Goal: Task Accomplishment & Management: Manage account settings

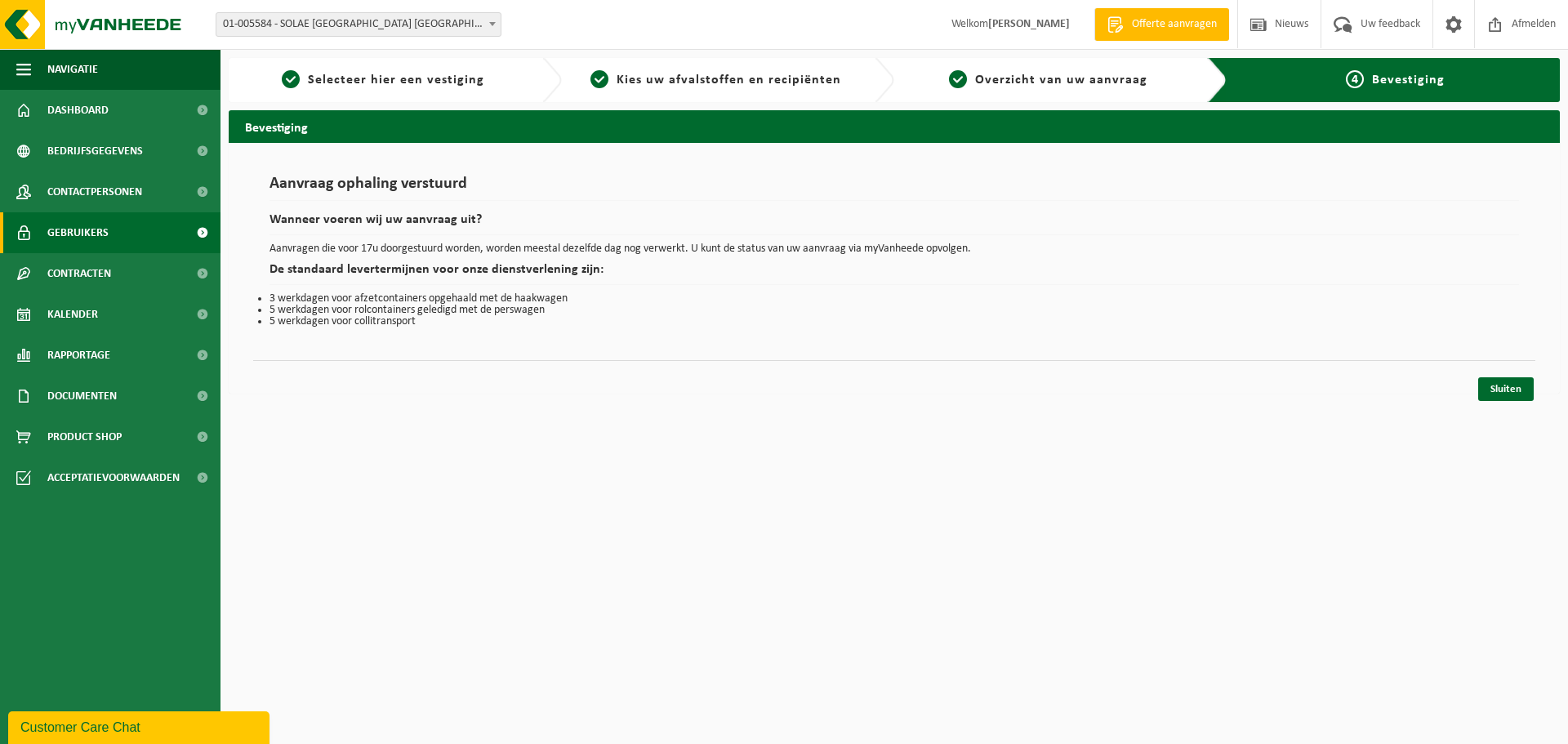
click at [73, 229] on span "Gebruikers" at bounding box center [78, 233] width 61 height 41
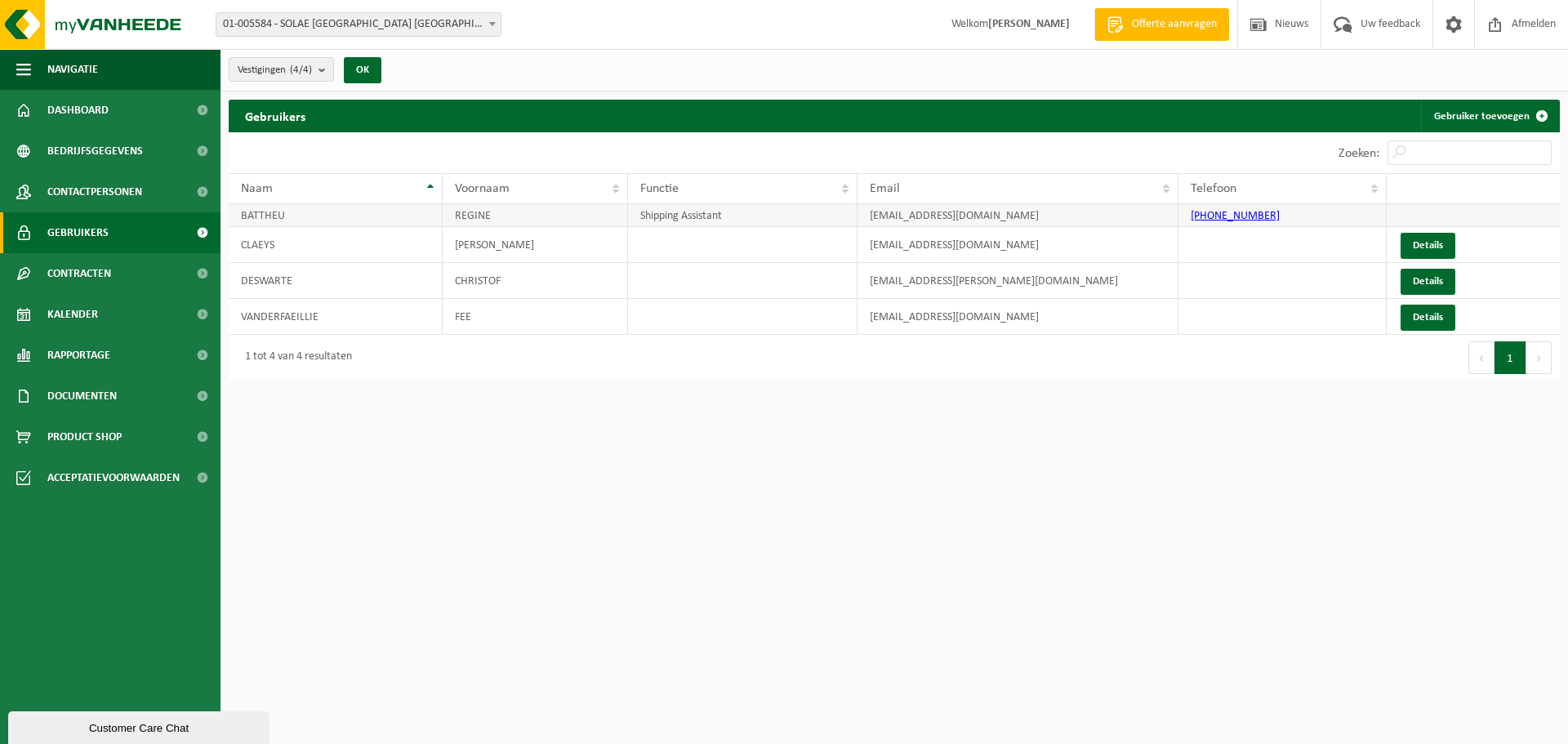
click at [1231, 214] on link "+32 57 22 84 34" at bounding box center [1235, 216] width 89 height 12
click at [1450, 195] on th at bounding box center [1473, 189] width 173 height 31
click at [1454, 218] on td at bounding box center [1473, 216] width 173 height 23
click at [762, 220] on td "Shipping Assistant" at bounding box center [743, 216] width 230 height 23
click at [96, 728] on div "Customer Care Chat" at bounding box center [139, 728] width 237 height 12
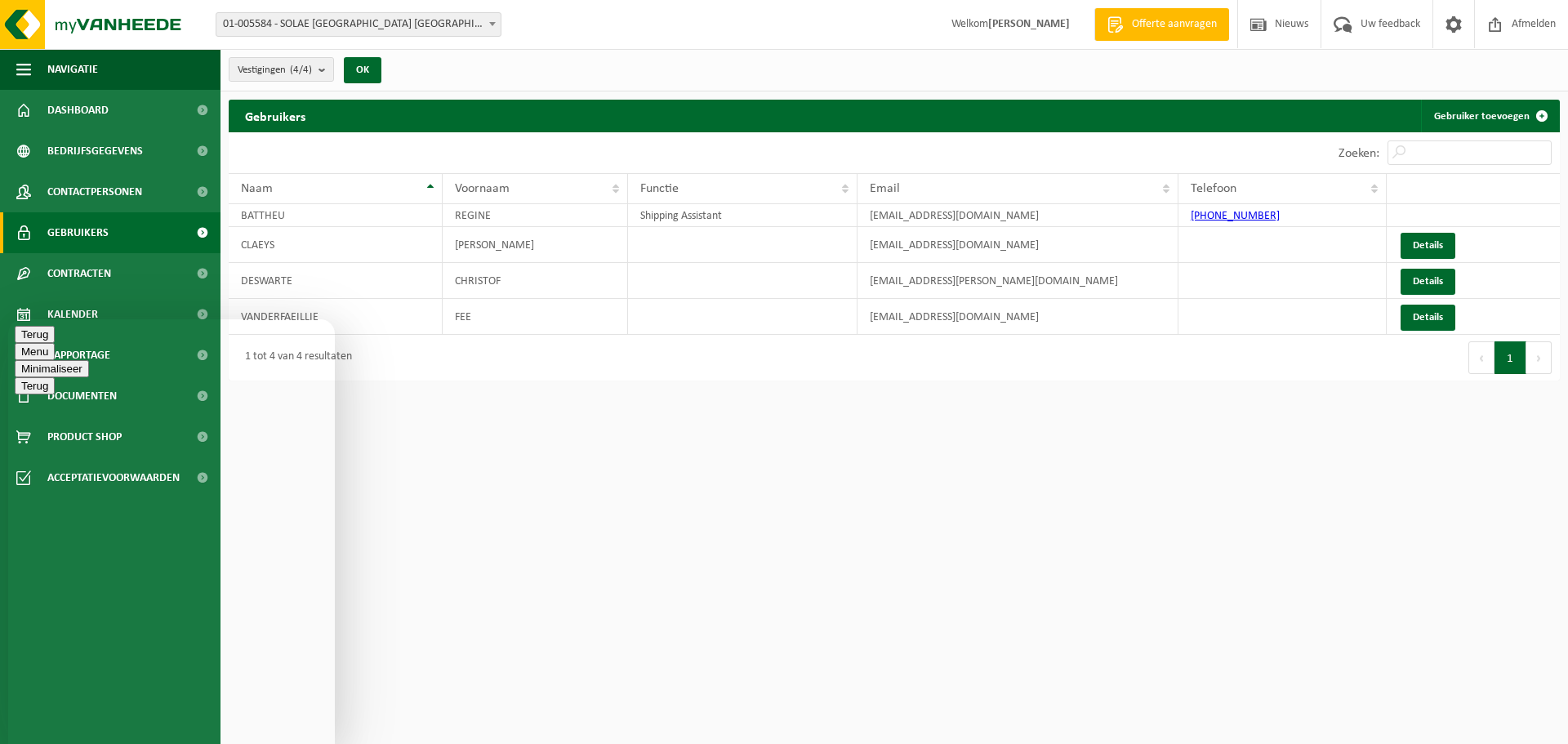
paste textarea "[PHONE_NUMBER]"
type textarea "goede middag, kan je mijn telefoonnummer wijzigen aub ? [PHONE_NUMBER]"
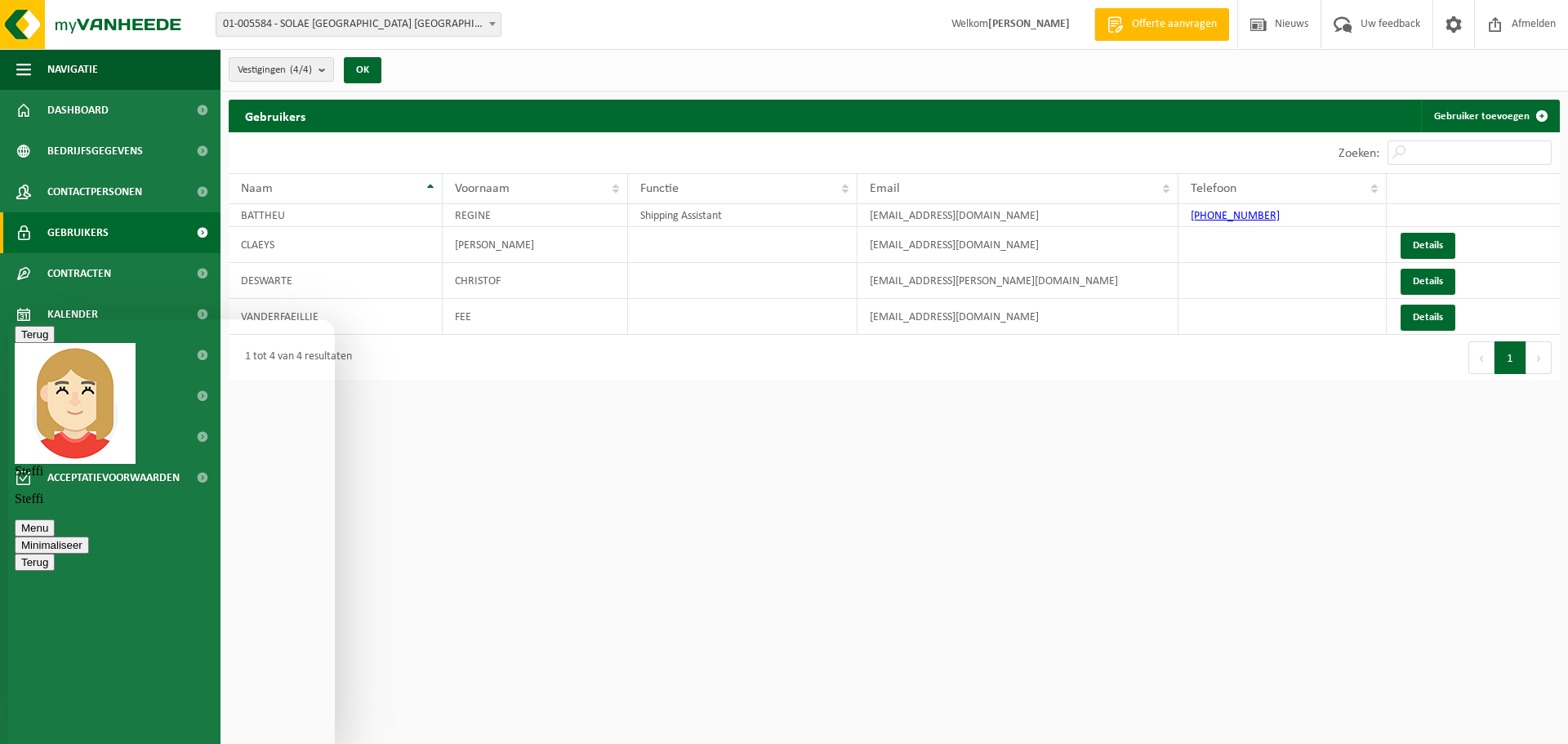
type textarea "en ook functie weglaten als het kan"
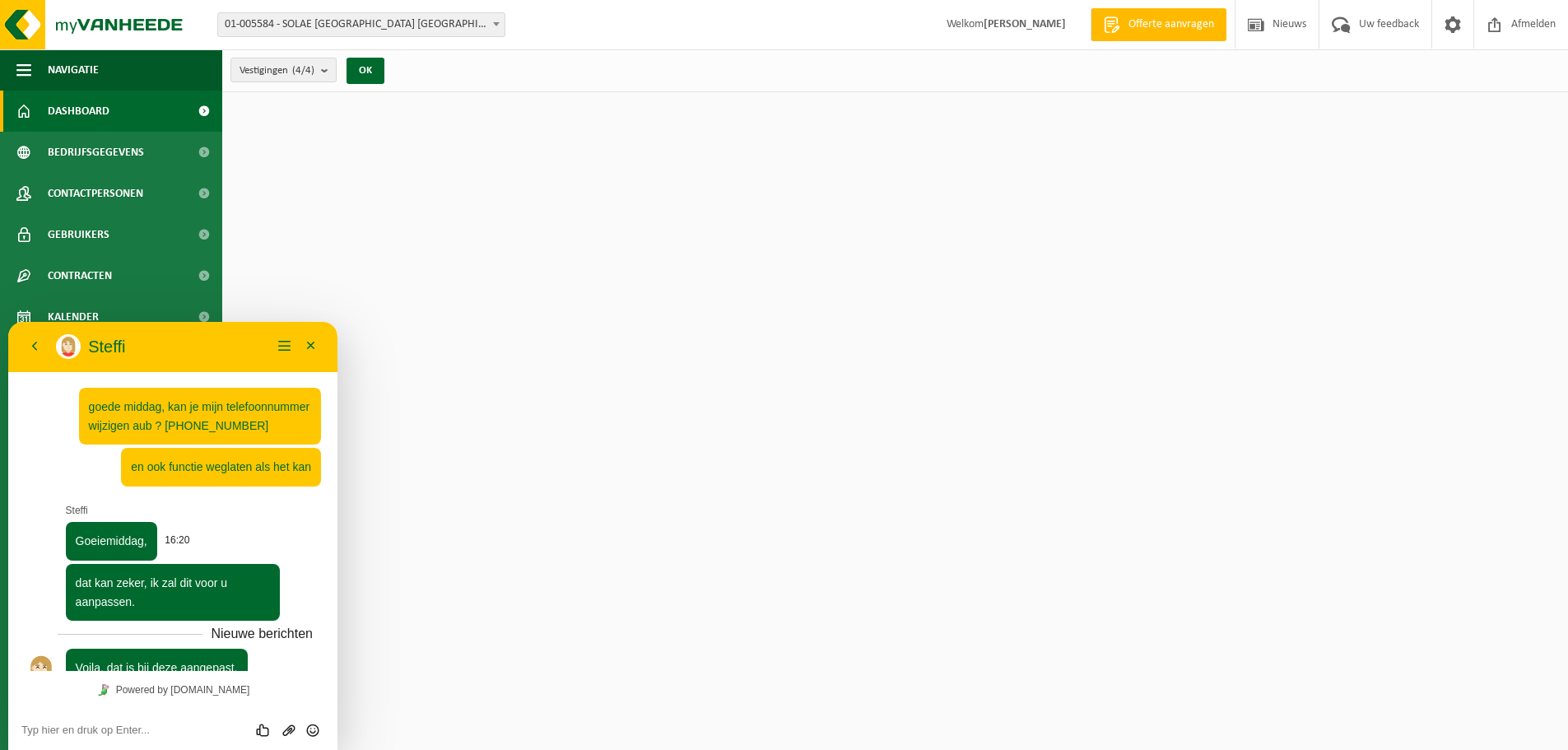
scroll to position [30, 0]
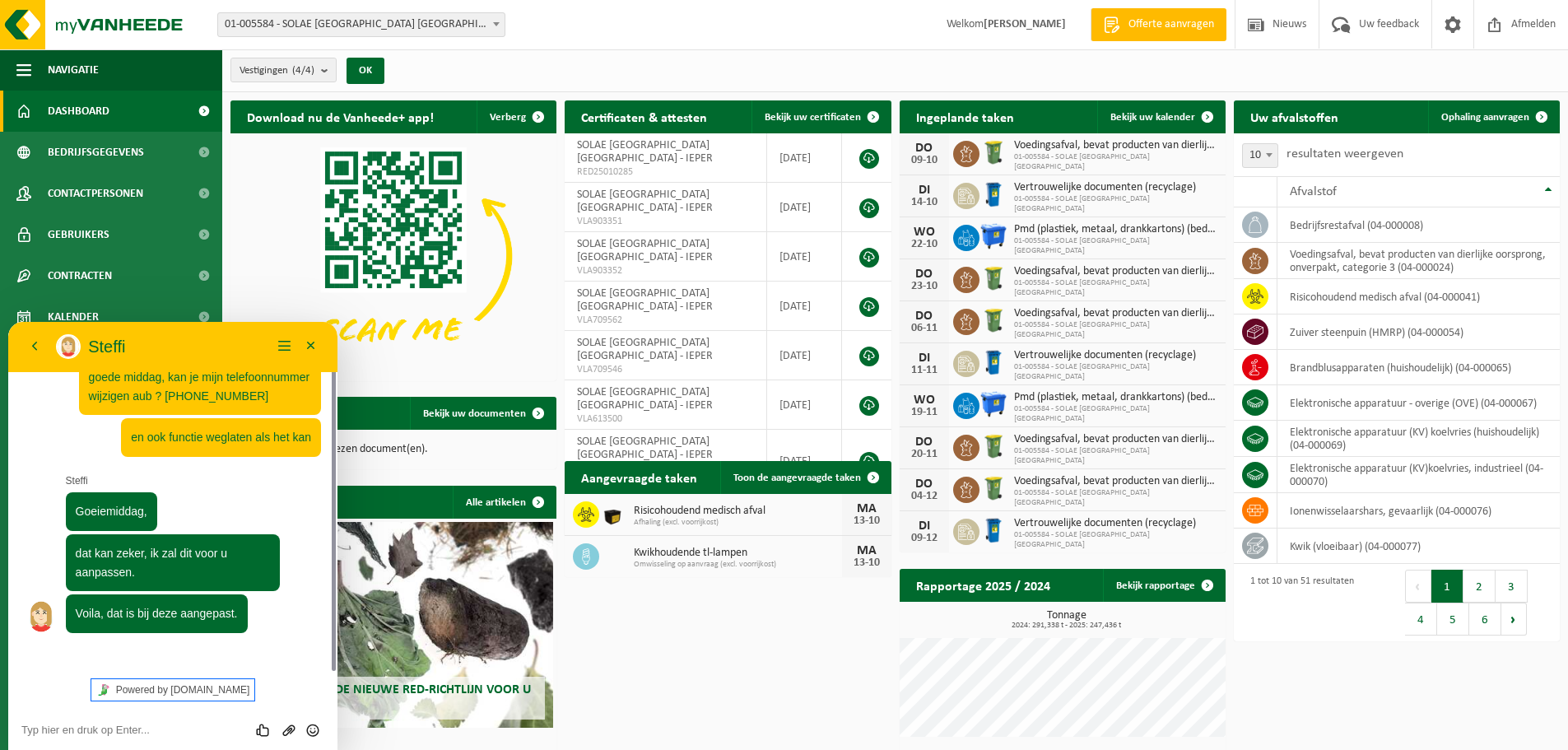
click at [186, 688] on link "Powered by [DOMAIN_NAME]" at bounding box center [173, 690] width 164 height 22
click at [133, 735] on textarea at bounding box center [173, 731] width 303 height 13
type textarea "dankjewel !"
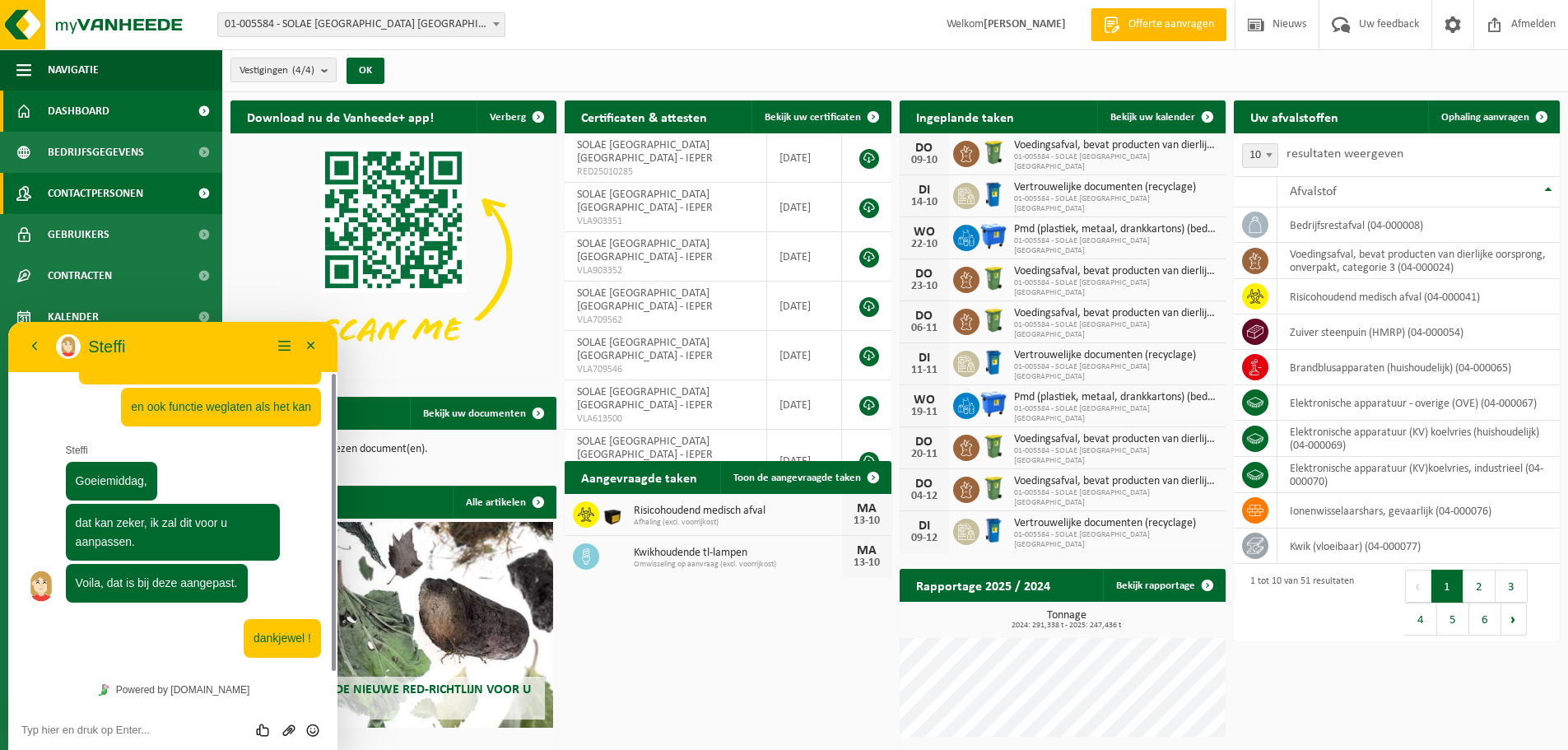
click at [99, 194] on span "Contactpersonen" at bounding box center [95, 194] width 95 height 42
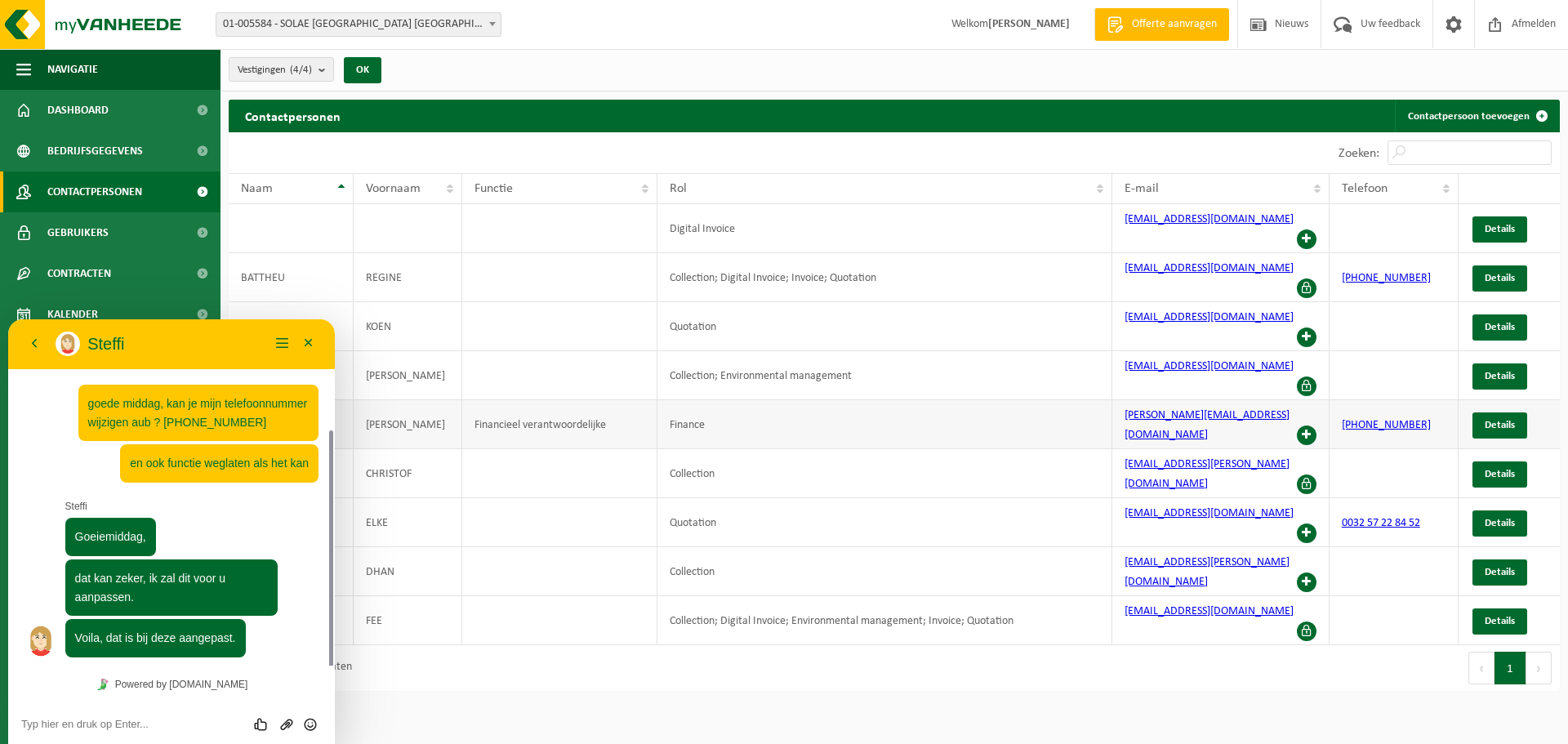
scroll to position [59, 0]
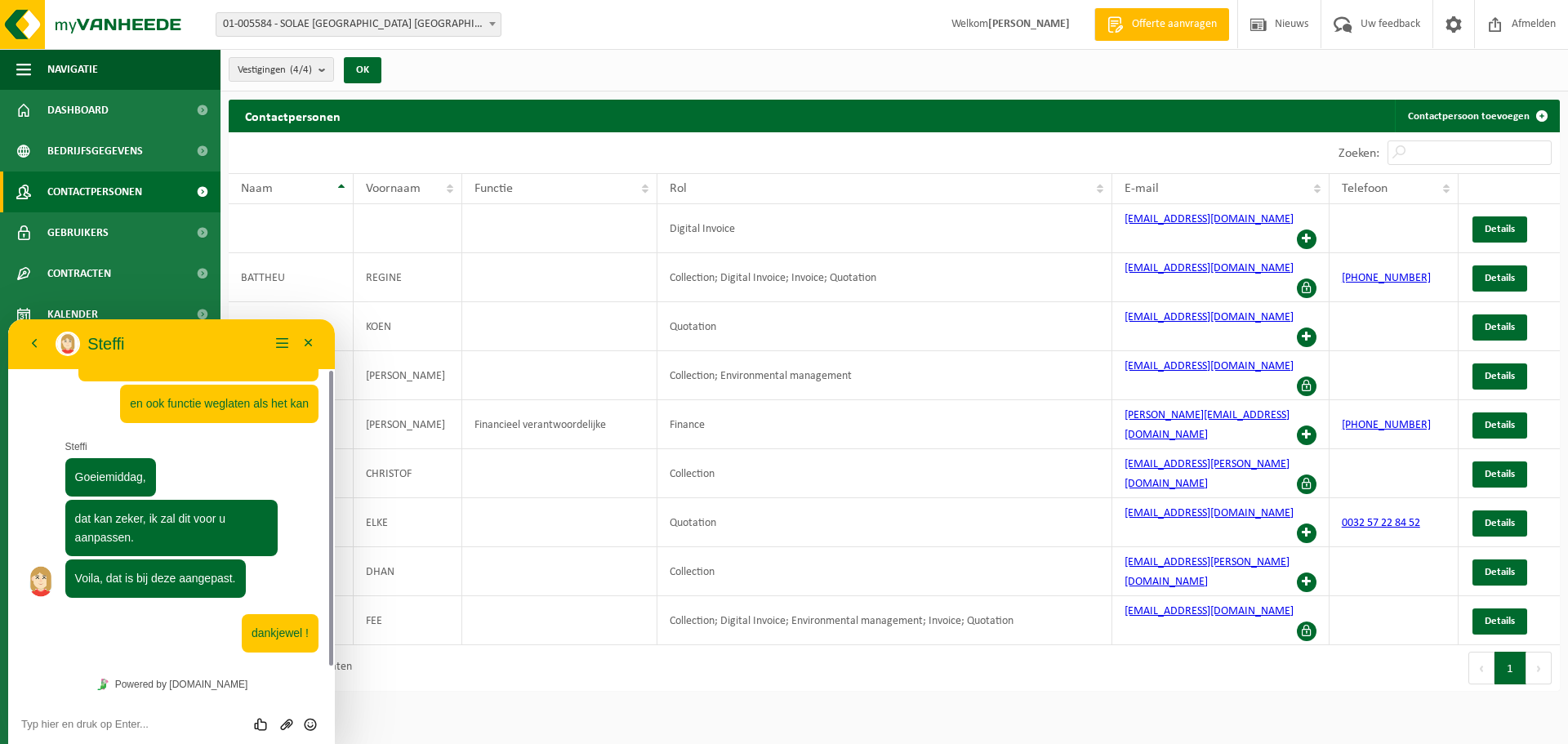
click at [65, 188] on span "Contactpersonen" at bounding box center [95, 192] width 95 height 41
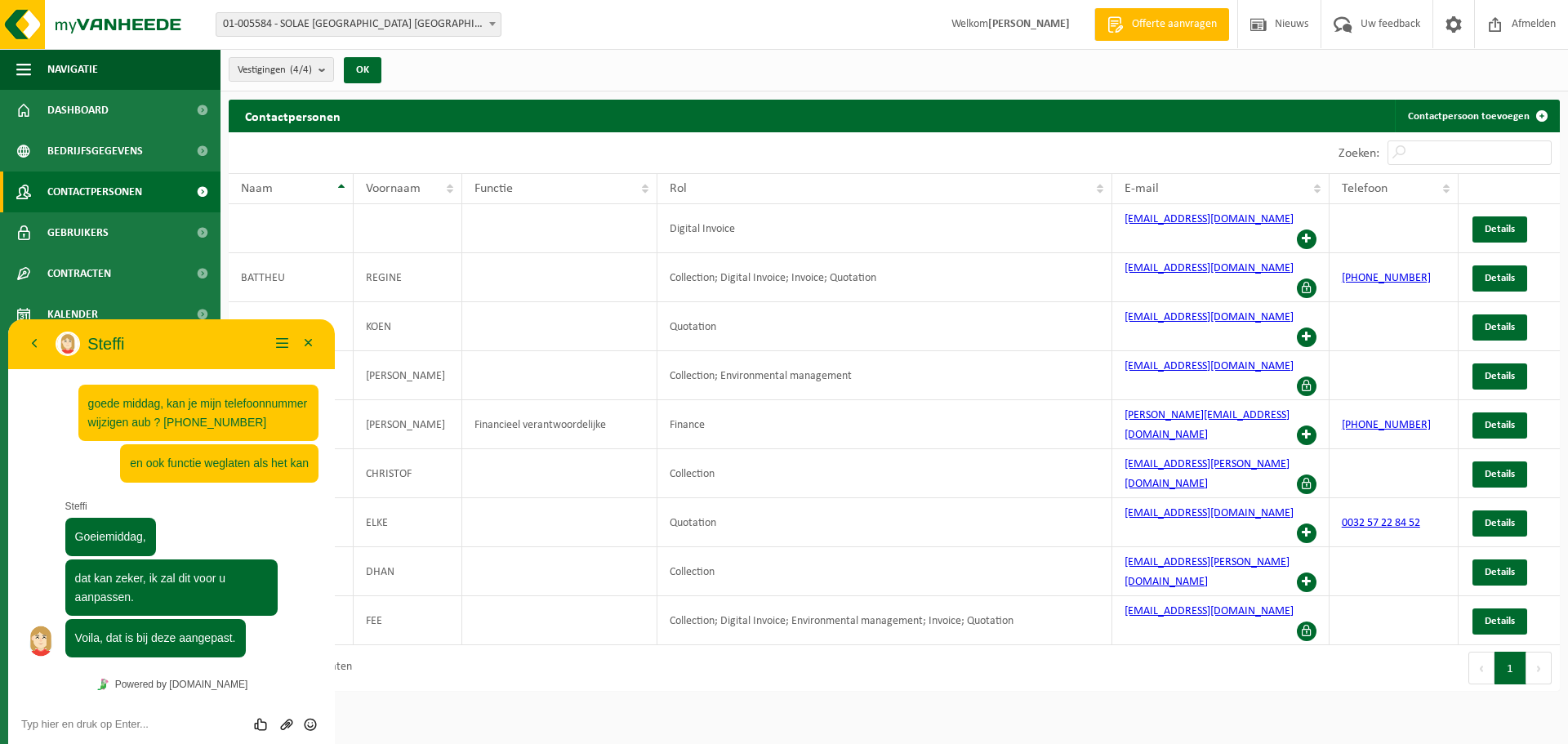
scroll to position [59, 0]
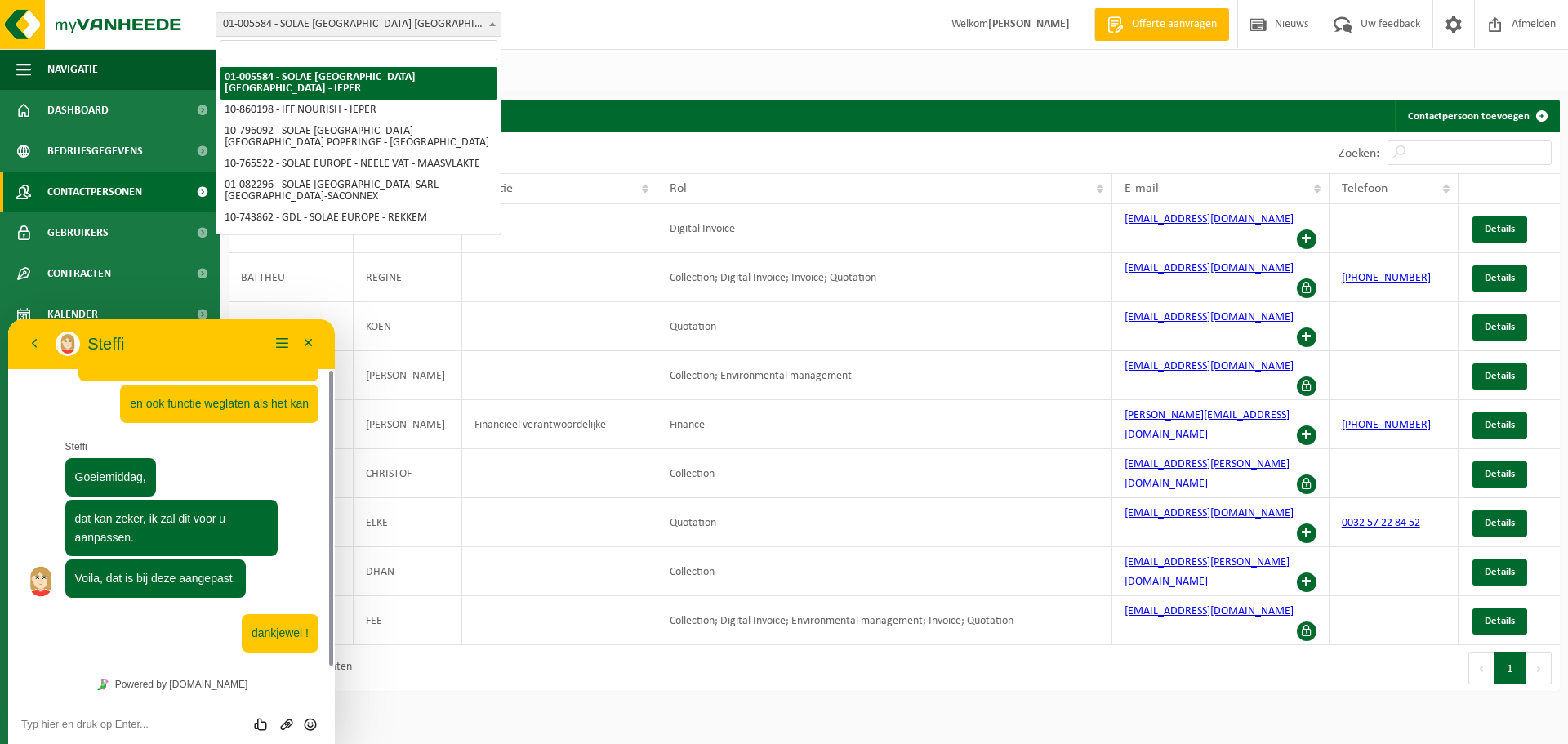
click at [316, 21] on span "01-005584 - SOLAE [GEOGRAPHIC_DATA] [GEOGRAPHIC_DATA] - IEPER" at bounding box center [358, 25] width 284 height 23
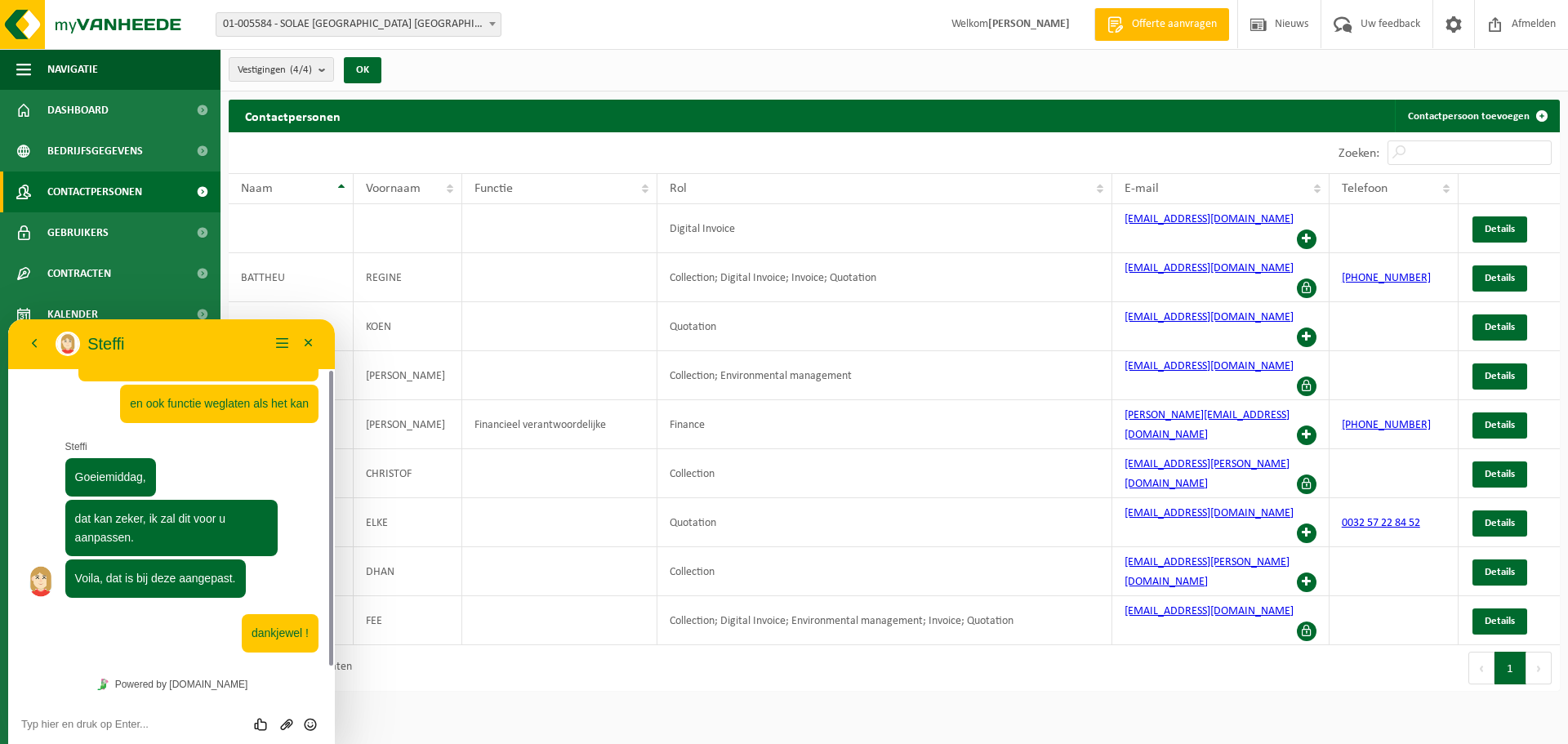
click at [96, 185] on span "Contactpersonen" at bounding box center [95, 192] width 95 height 41
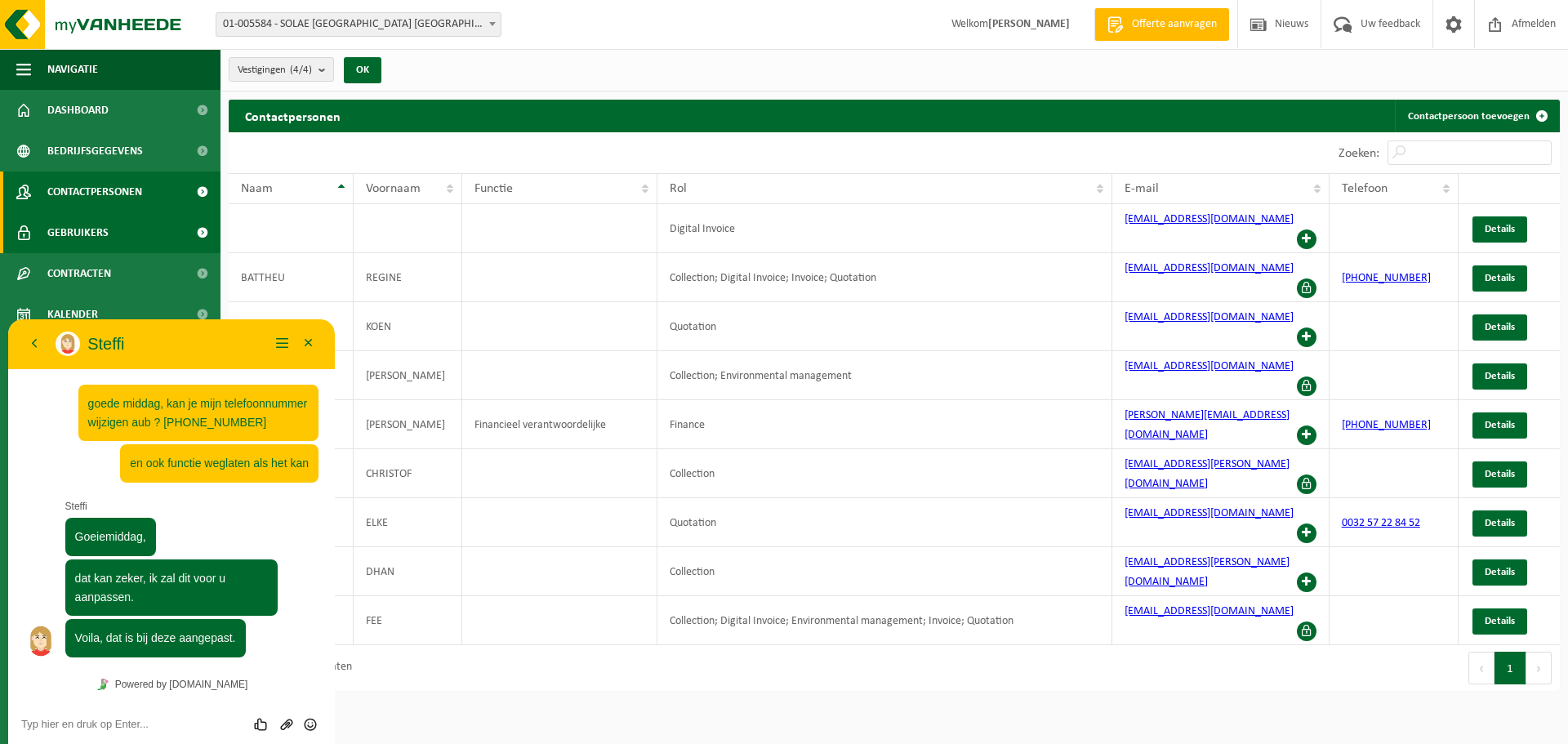
click at [74, 224] on span "Gebruikers" at bounding box center [78, 233] width 61 height 41
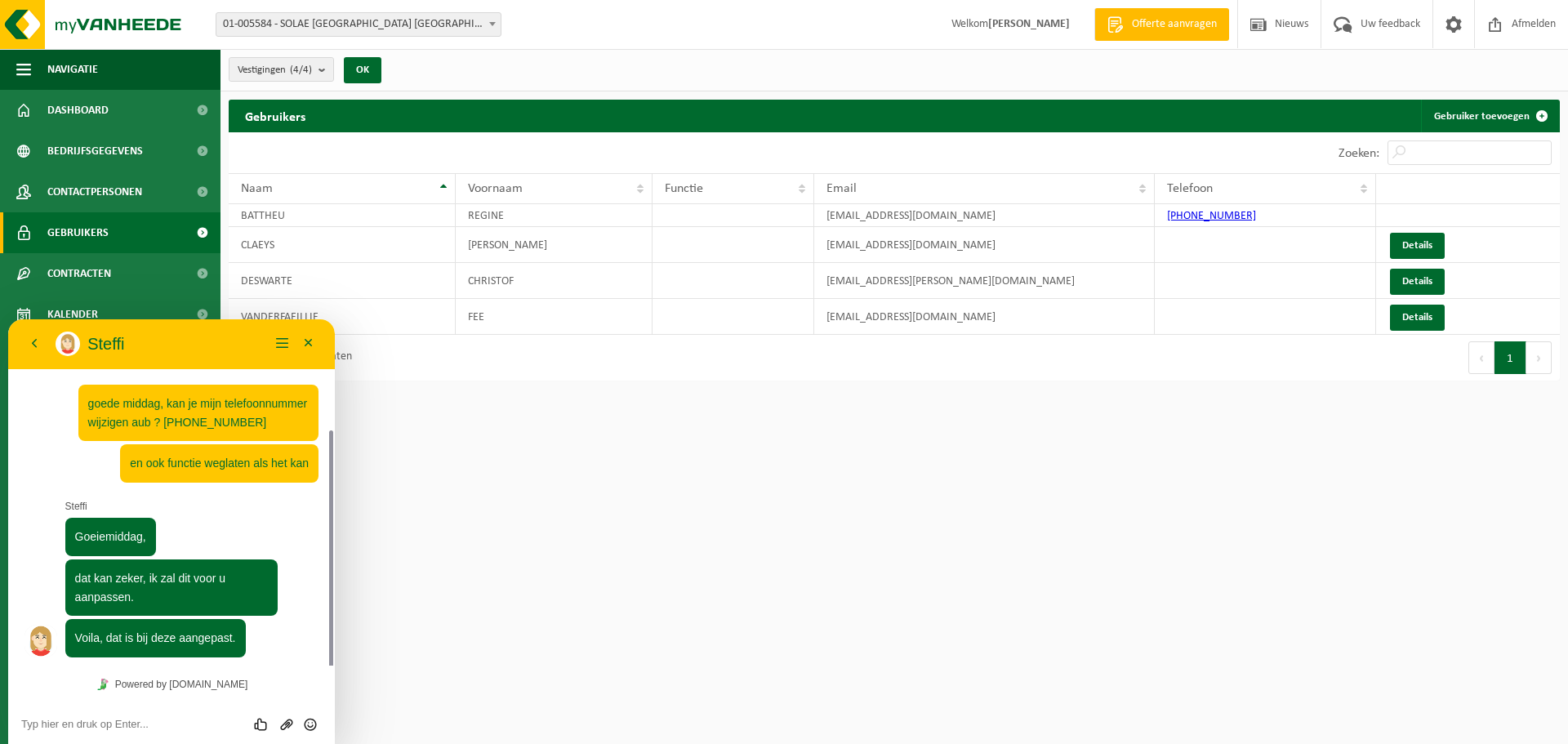
scroll to position [59, 0]
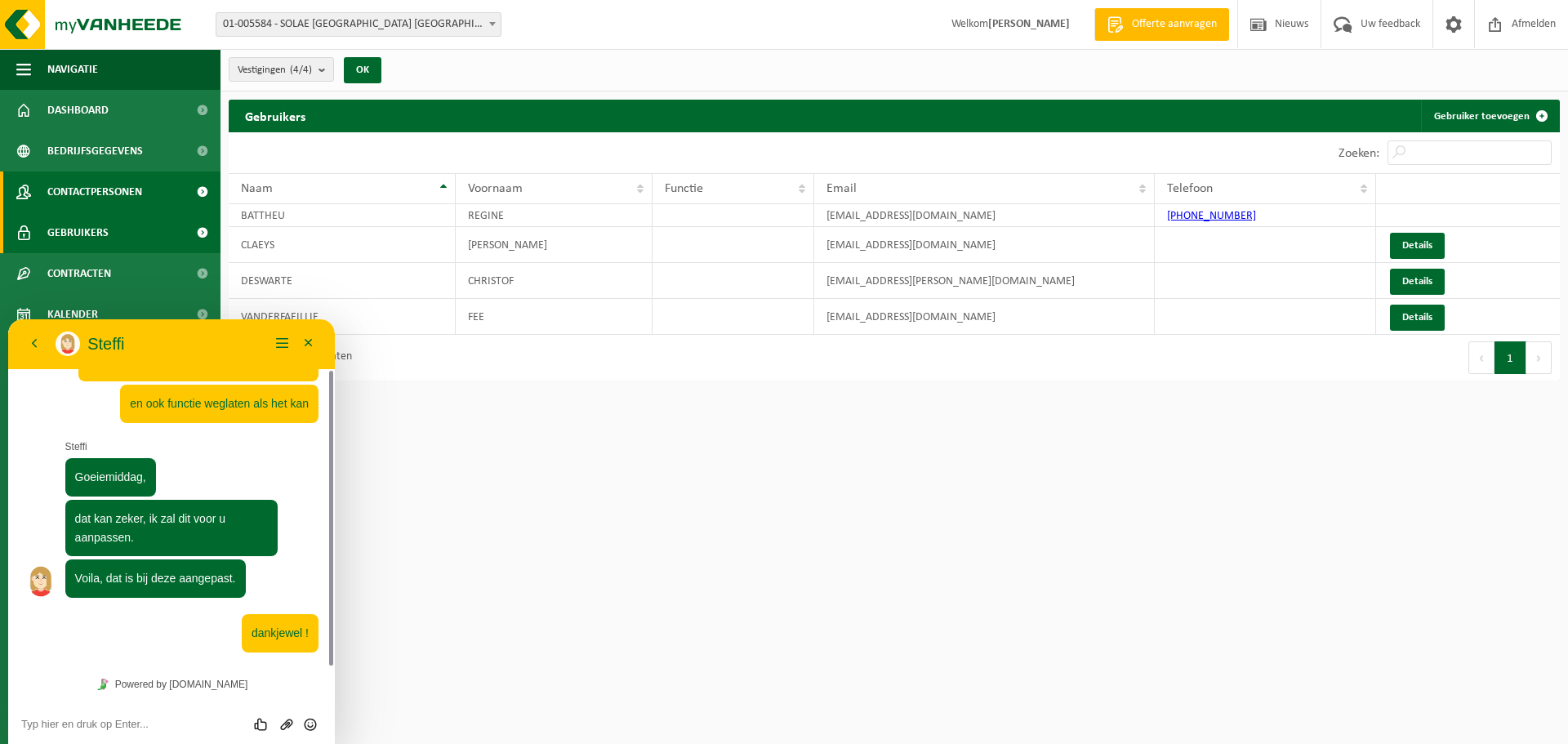
click at [96, 188] on span "Contactpersonen" at bounding box center [95, 192] width 95 height 41
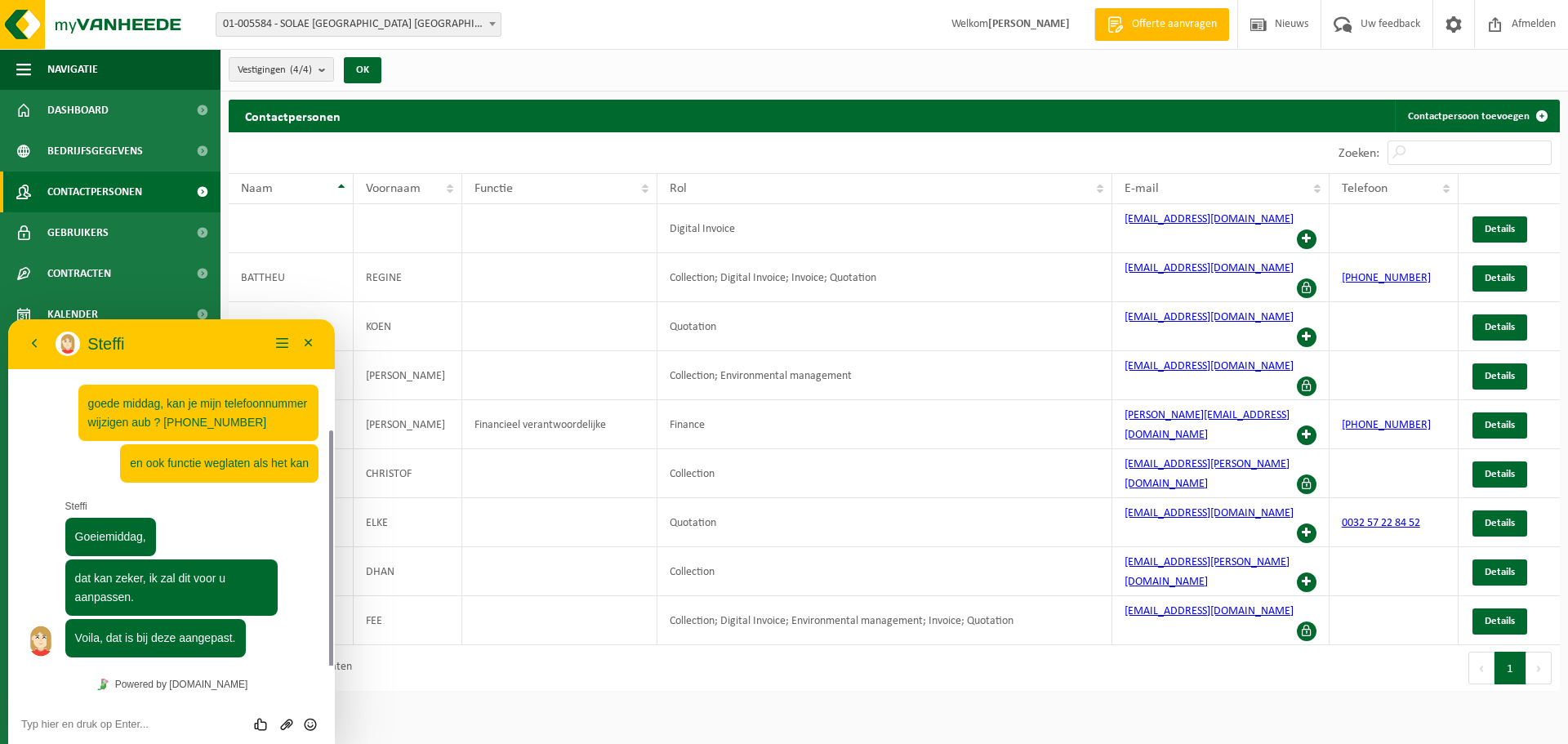
scroll to position [59, 0]
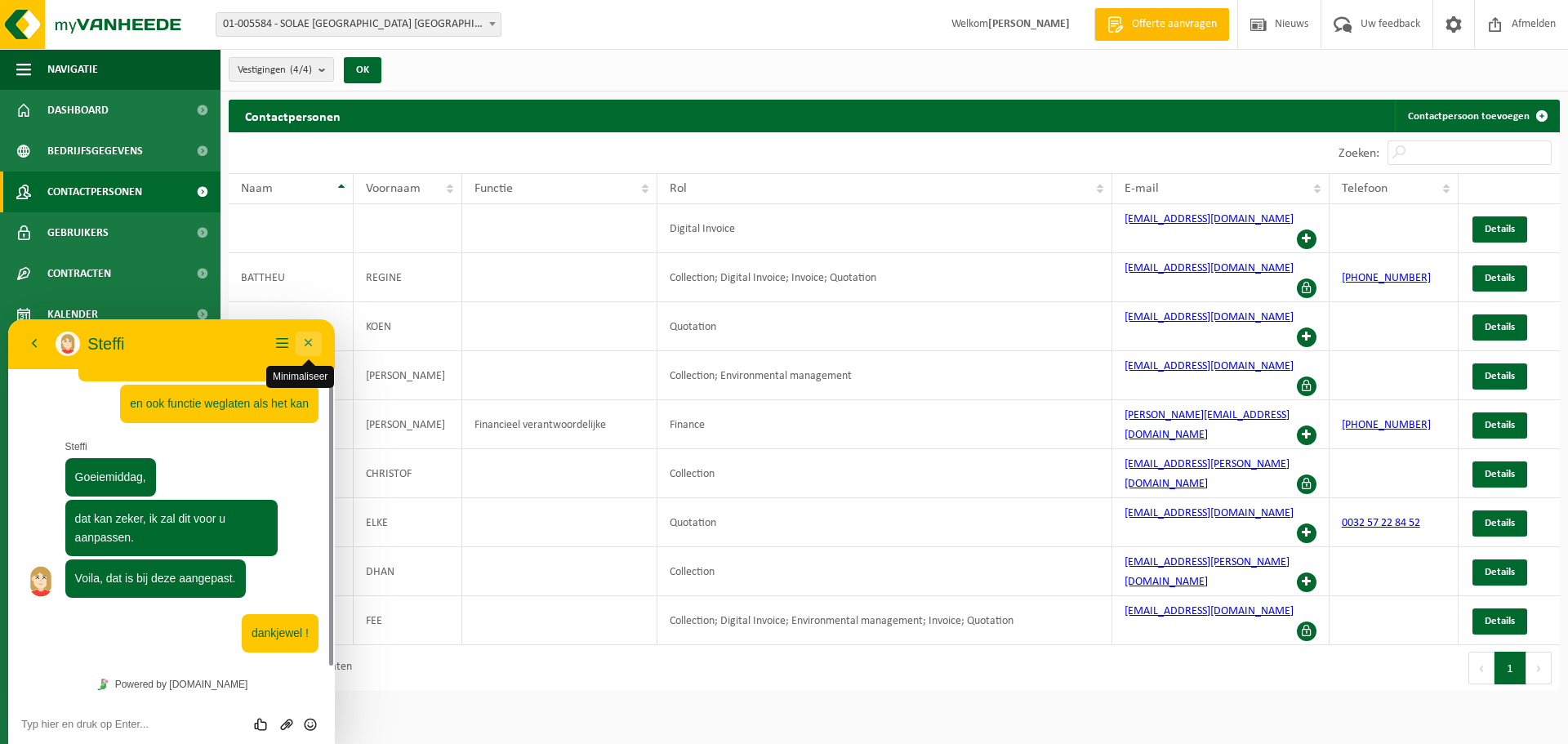
click at [306, 339] on button "Minimaliseer" at bounding box center [309, 344] width 26 height 25
